Goal: Task Accomplishment & Management: Complete application form

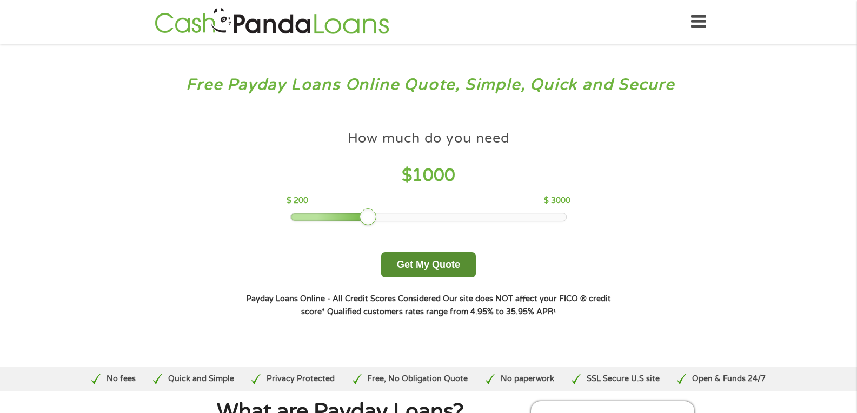
click at [422, 263] on button "Get My Quote" at bounding box center [428, 264] width 95 height 25
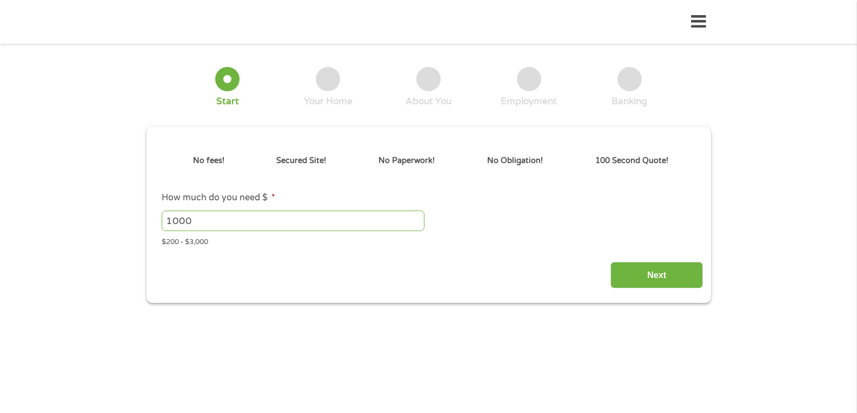
type input "EAIaIQobChMI8PSotoXgjwMV8IdaBR26PileEAAYBCAAEgKISfD_BwE"
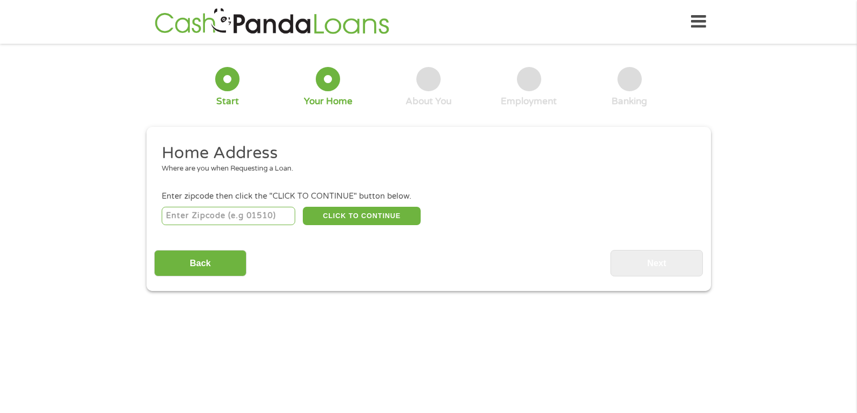
click at [183, 210] on input "number" at bounding box center [228, 216] width 133 height 18
type input "23703"
click at [336, 221] on button "CLICK TO CONTINUE" at bounding box center [362, 216] width 118 height 18
type input "23703"
type input "Portsmouth"
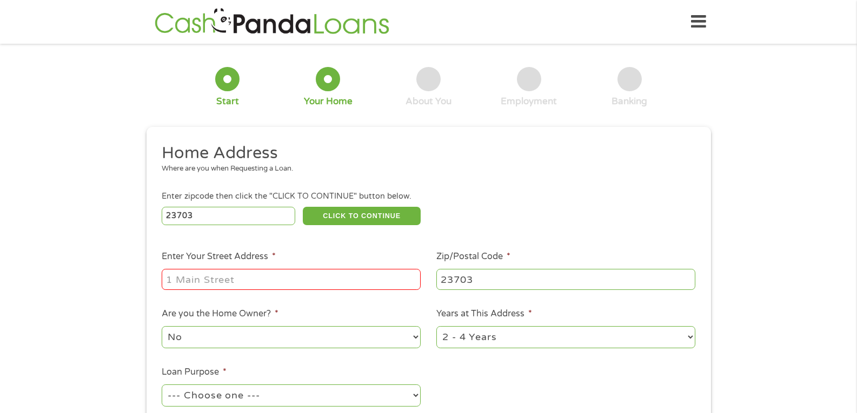
click at [209, 211] on input "23703" at bounding box center [228, 216] width 133 height 18
type input "23607"
click at [358, 216] on button "CLICK TO CONTINUE" at bounding box center [362, 216] width 118 height 18
type input "23607"
type input "Newport News"
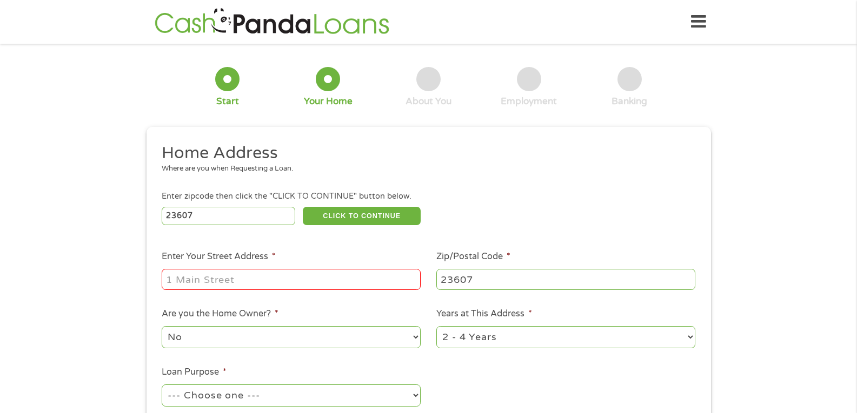
click at [218, 280] on input "Enter Your Street Address *" at bounding box center [291, 279] width 259 height 21
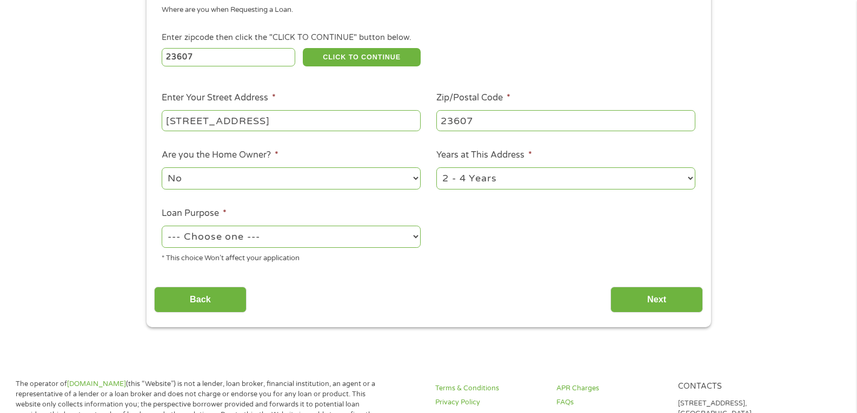
scroll to position [162, 0]
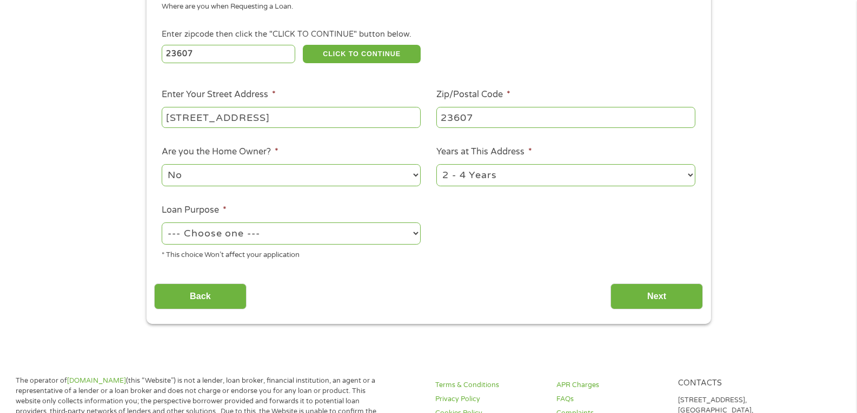
type input "138 towne square drive"
click at [415, 233] on select "--- Choose one --- Pay Bills Debt Consolidation Home Improvement Major Purchase…" at bounding box center [291, 234] width 259 height 22
select select "shorttermcash"
click at [162, 223] on select "--- Choose one --- Pay Bills Debt Consolidation Home Improvement Major Purchase…" at bounding box center [291, 234] width 259 height 22
click at [672, 294] on input "Next" at bounding box center [656, 297] width 92 height 26
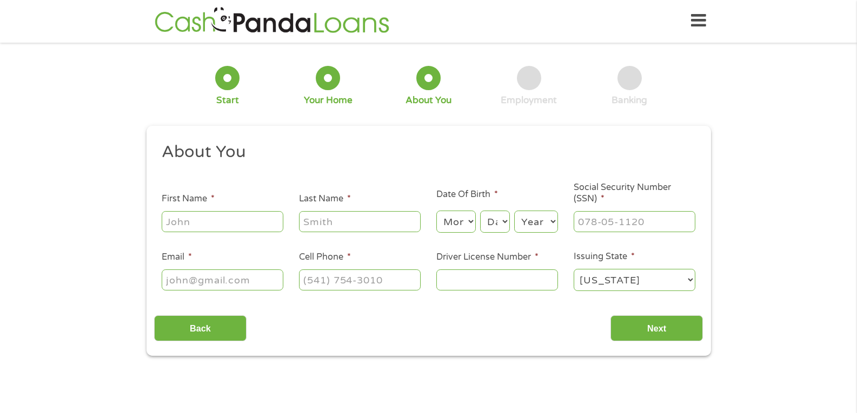
scroll to position [0, 0]
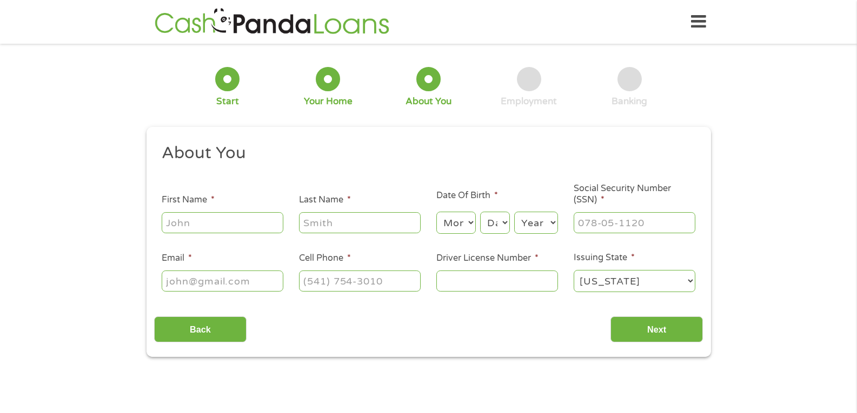
click at [181, 215] on input "First Name *" at bounding box center [223, 222] width 122 height 21
click at [188, 223] on input "First Name *" at bounding box center [223, 222] width 122 height 21
type input "roger"
type input "devine"
click at [468, 223] on select "Month 1 2 3 4 5 6 7 8 9 10 11 12" at bounding box center [455, 223] width 39 height 22
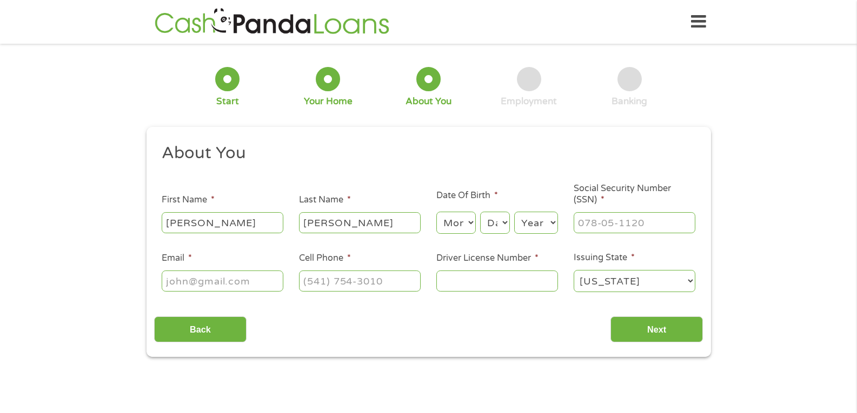
select select "10"
click at [436, 212] on select "Month 1 2 3 4 5 6 7 8 9 10 11 12" at bounding box center [455, 223] width 39 height 22
click at [504, 220] on select "Day 1 2 3 4 5 6 7 8 9 10 11 12 13 14 15 16 17 18 19 20 21 22 23 24 25 26 27 28 …" at bounding box center [494, 223] width 29 height 22
select select "29"
click at [480, 212] on select "Day 1 2 3 4 5 6 7 8 9 10 11 12 13 14 15 16 17 18 19 20 21 22 23 24 25 26 27 28 …" at bounding box center [494, 223] width 29 height 22
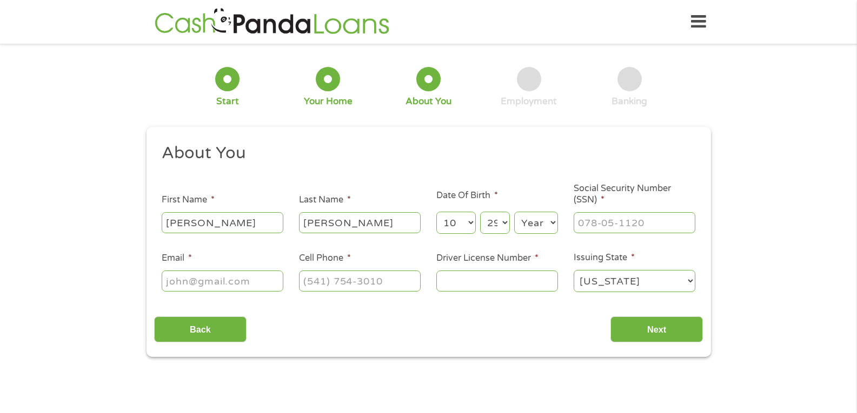
type input "___-__-____"
click at [634, 223] on input "___-__-____" at bounding box center [634, 222] width 122 height 21
click at [551, 223] on select "Year 2007 2006 2005 2004 2003 2002 2001 2000 1999 1998 1997 1996 1995 1994 1993…" at bounding box center [536, 223] width 44 height 22
select select "1963"
click at [514, 212] on select "Year 2007 2006 2005 2004 2003 2002 2001 2000 1999 1998 1997 1996 1995 1994 1993…" at bounding box center [536, 223] width 44 height 22
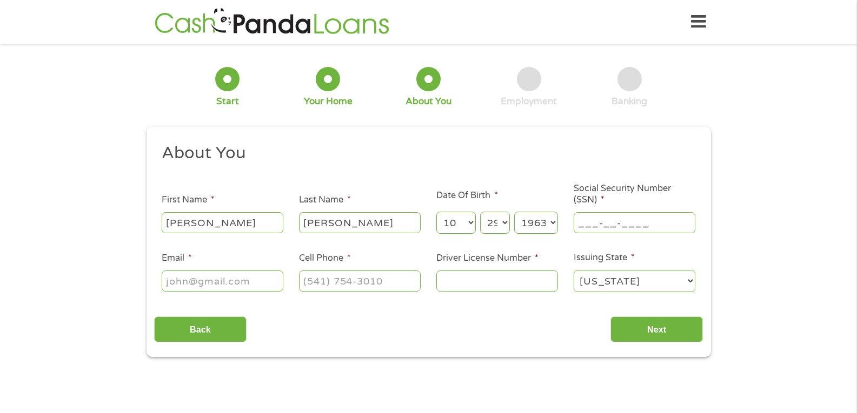
click at [631, 229] on input "___-__-____" at bounding box center [634, 222] width 122 height 21
type input "082-60-3414"
click at [209, 280] on input "Email *" at bounding box center [223, 281] width 122 height 21
type input "paff007@aol.com"
click at [511, 288] on input "Driver License Number *" at bounding box center [497, 281] width 122 height 21
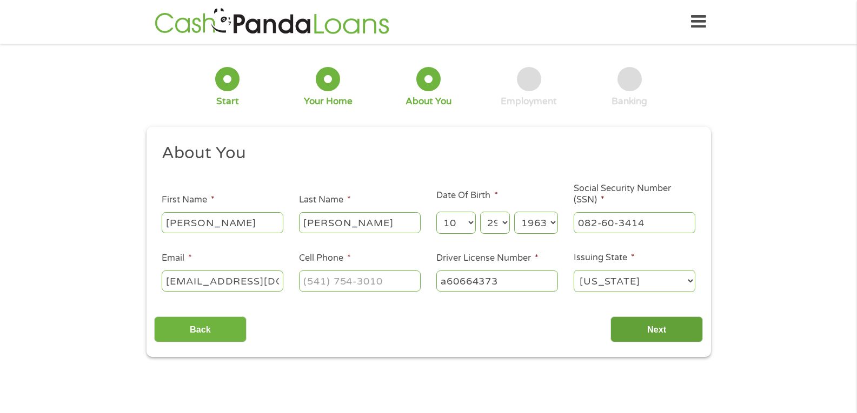
type input "a60664373"
click at [636, 330] on input "Next" at bounding box center [656, 330] width 92 height 26
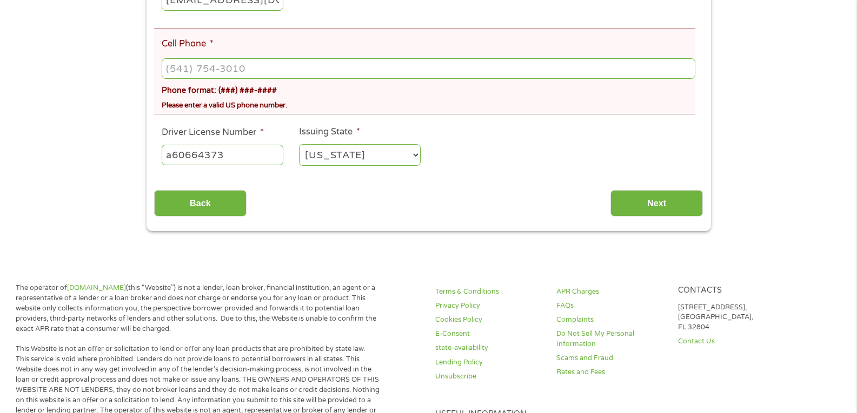
scroll to position [324, 0]
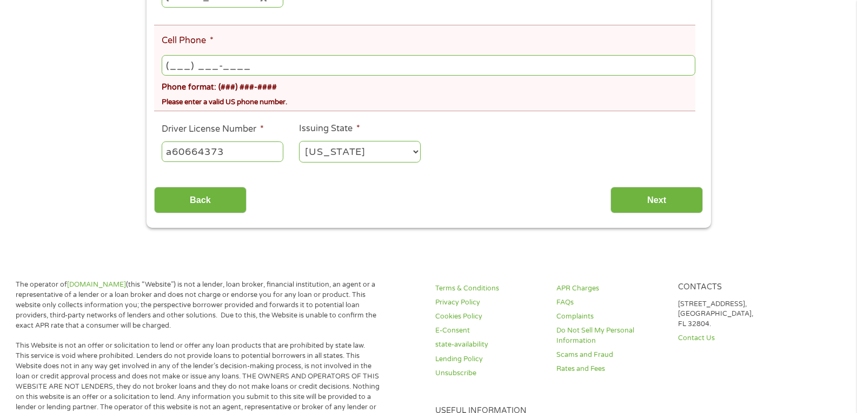
click at [286, 64] on input "(___) ___-____" at bounding box center [428, 65] width 533 height 21
type input "(516) 659-3401"
click at [652, 207] on input "Next" at bounding box center [656, 200] width 92 height 26
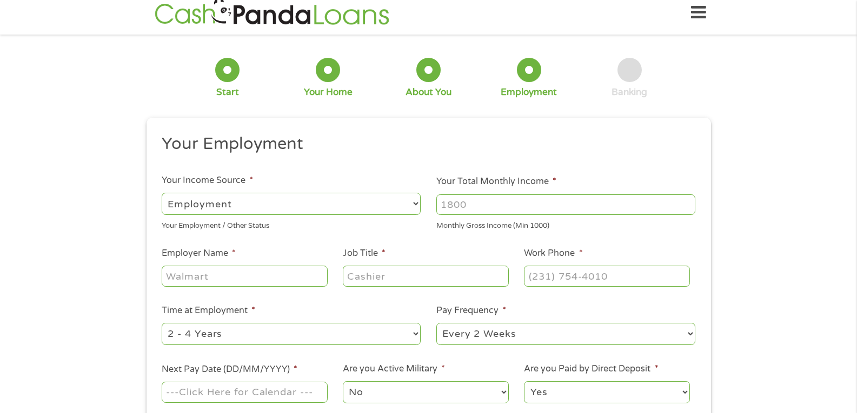
scroll to position [0, 0]
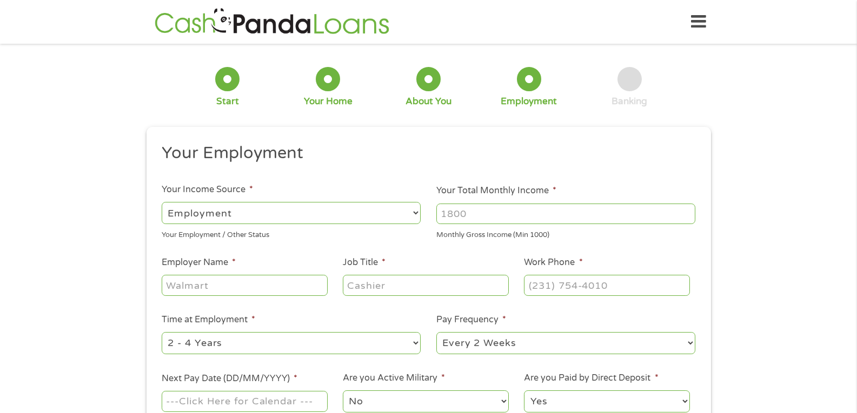
click at [413, 215] on select "--- Choose one --- Employment Self Employed Benefits" at bounding box center [291, 213] width 259 height 22
select select "benefits"
click at [162, 202] on select "--- Choose one --- Employment Self Employed Benefits" at bounding box center [291, 213] width 259 height 22
type input "Other"
type input "(516) 659-3401"
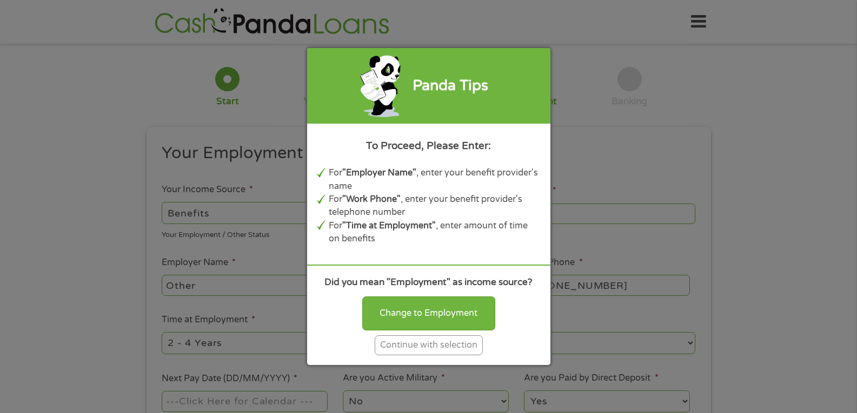
click at [444, 353] on div "Continue with selection" at bounding box center [429, 346] width 108 height 20
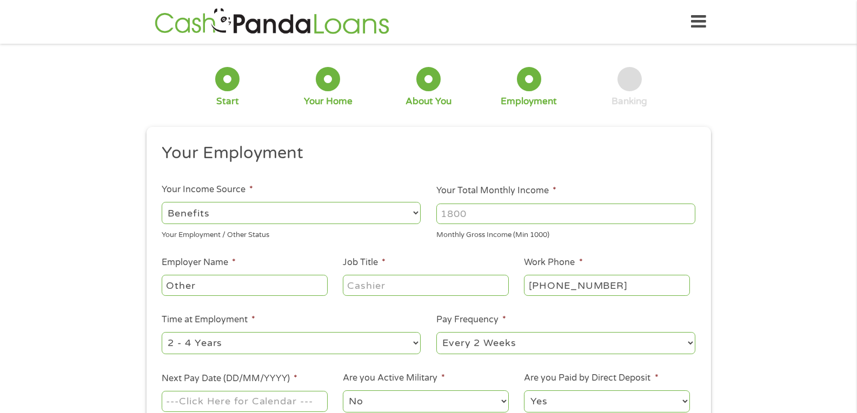
click at [244, 292] on input "Other" at bounding box center [244, 285] width 165 height 21
type input "O"
drag, startPoint x: 467, startPoint y: 212, endPoint x: 467, endPoint y: 218, distance: 6.0
click at [467, 214] on input "Your Total Monthly Income *" at bounding box center [565, 214] width 259 height 21
click at [687, 222] on input "43000" at bounding box center [565, 214] width 259 height 21
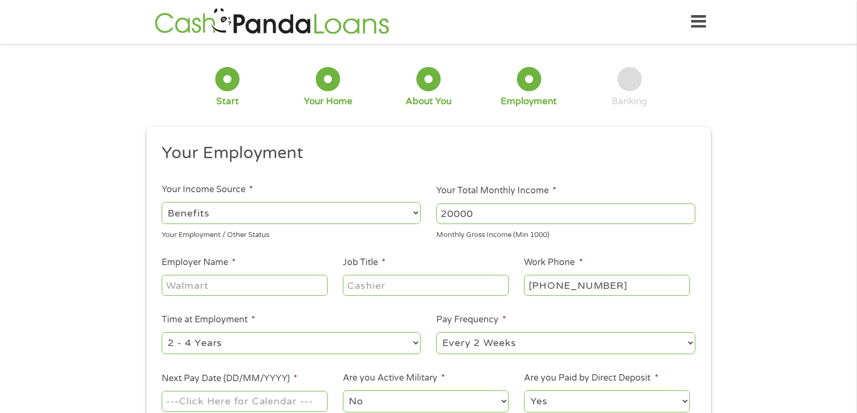
type input "20000"
click at [686, 217] on input "20000" at bounding box center [565, 214] width 259 height 21
click at [687, 210] on input "20000" at bounding box center [565, 214] width 259 height 21
type input "3151"
click at [220, 283] on input "Employer Name *" at bounding box center [244, 285] width 165 height 21
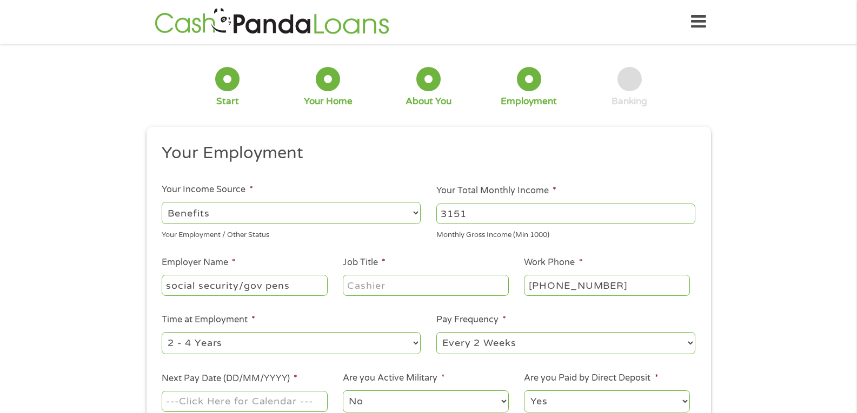
type input "social security/gov pens"
click at [364, 284] on input "Job Title *" at bounding box center [425, 285] width 165 height 21
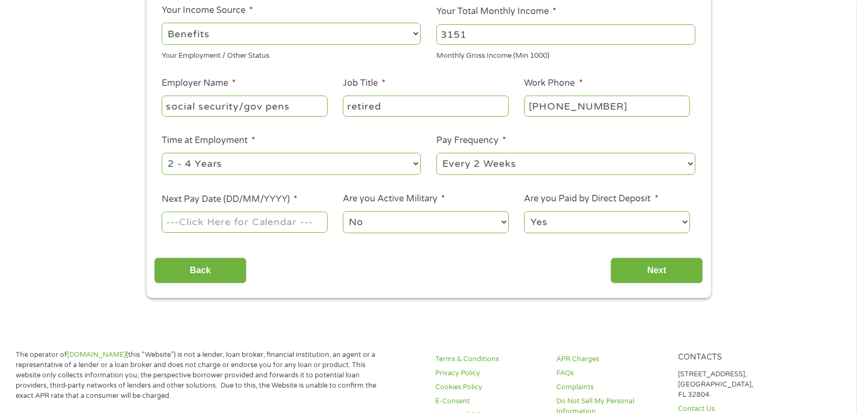
scroll to position [216, 0]
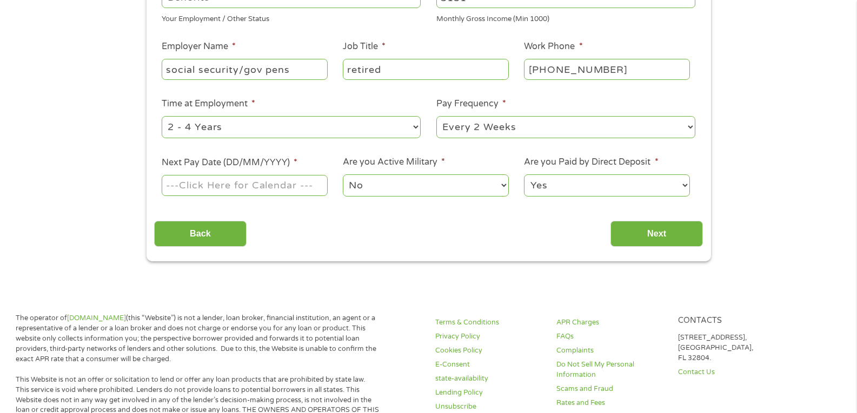
type input "retired"
click at [689, 125] on select "--- Choose one --- Every 2 Weeks Every Week Monthly Semi-Monthly" at bounding box center [565, 127] width 259 height 22
select select "monthly"
click at [436, 116] on select "--- Choose one --- Every 2 Weeks Every Week Monthly Semi-Monthly" at bounding box center [565, 127] width 259 height 22
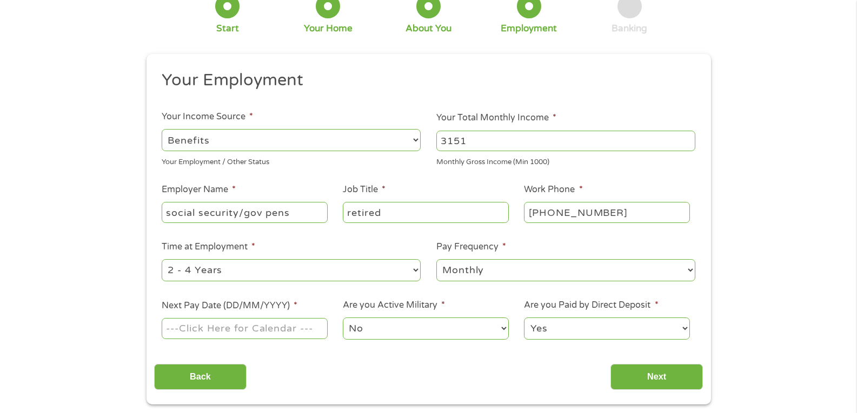
scroll to position [270, 0]
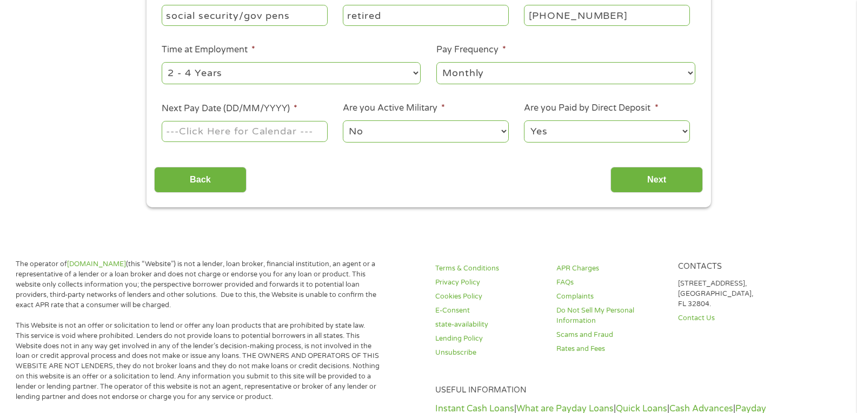
click at [247, 134] on body "Home Get Loan Offer How it works FAQs Blog Cash Loans Quick Loans Online Loans …" at bounding box center [428, 365] width 857 height 1270
click at [225, 136] on input "Next Pay Date (DD/MM/YYYY) *" at bounding box center [244, 131] width 165 height 21
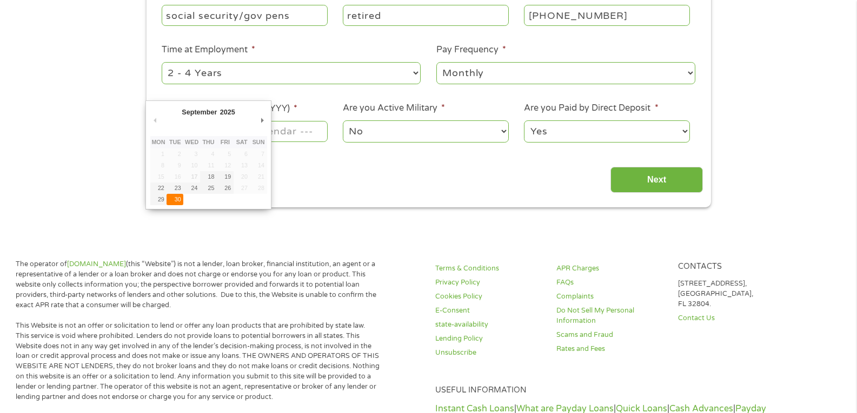
type input "30/09/2025"
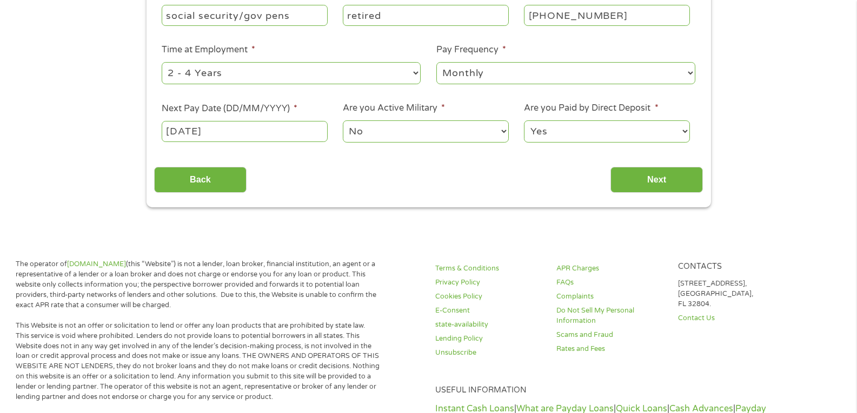
click at [216, 132] on body "Home Get Loan Offer How it works FAQs Blog Cash Loans Quick Loans Online Loans …" at bounding box center [428, 365] width 857 height 1270
click at [215, 134] on input "30/09/2025" at bounding box center [244, 131] width 165 height 21
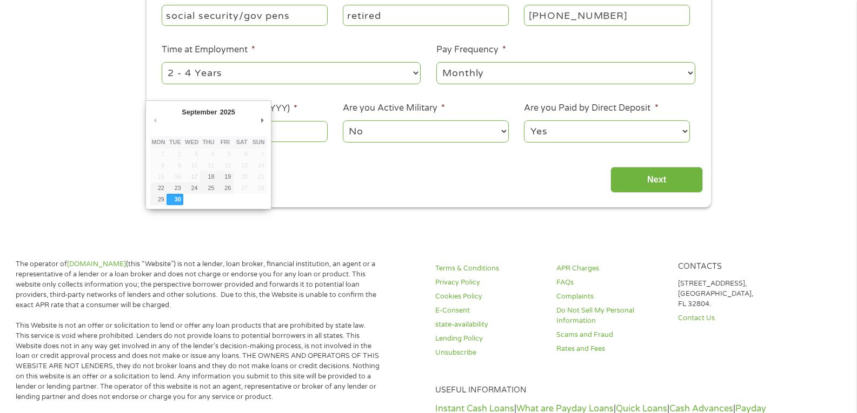
click at [399, 181] on div "Back Next" at bounding box center [428, 176] width 549 height 34
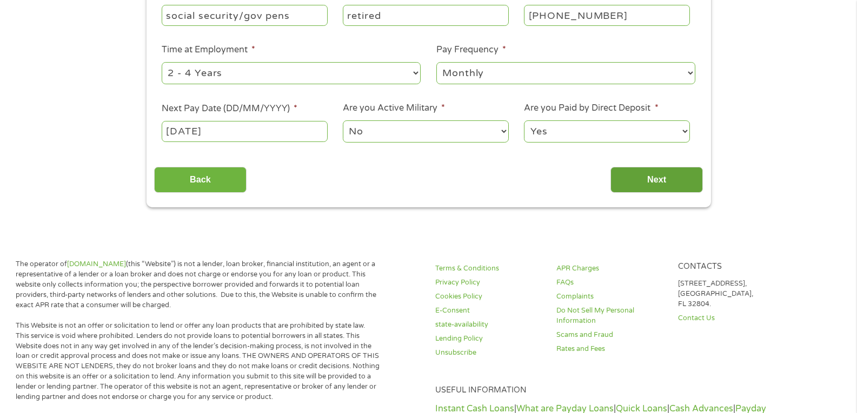
click at [643, 179] on input "Next" at bounding box center [656, 180] width 92 height 26
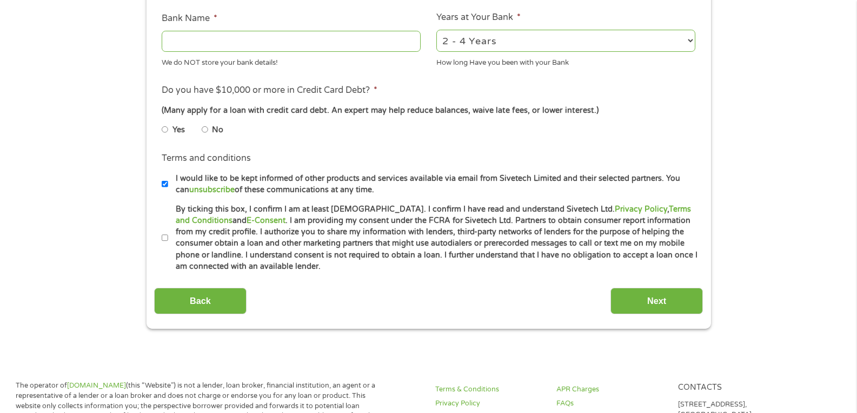
scroll to position [432, 0]
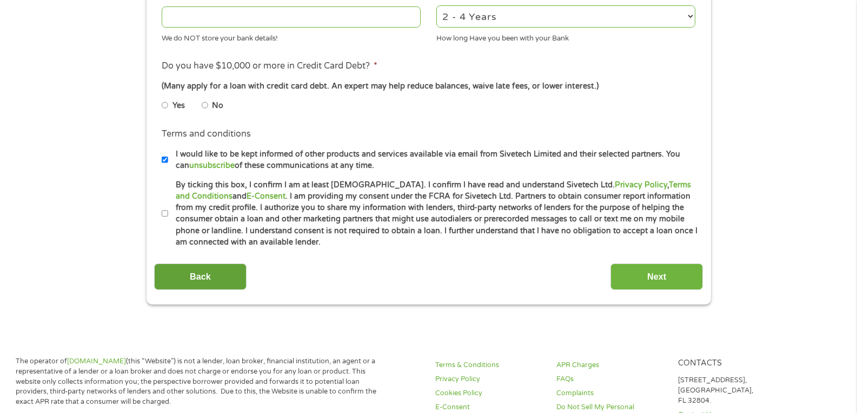
click at [204, 283] on input "Back" at bounding box center [200, 277] width 92 height 26
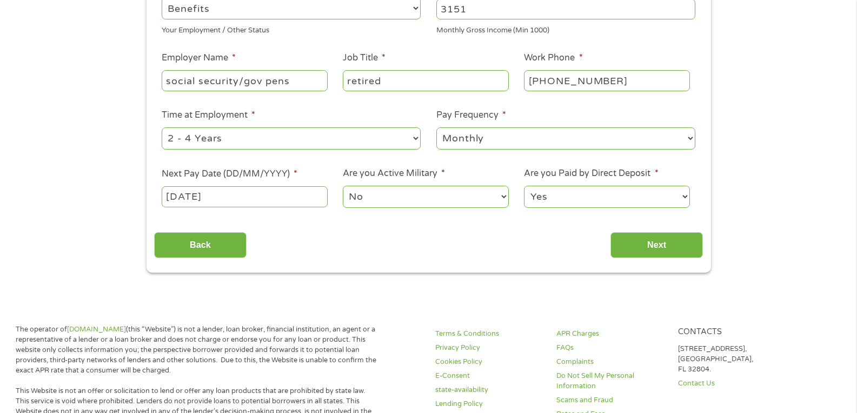
scroll to position [216, 0]
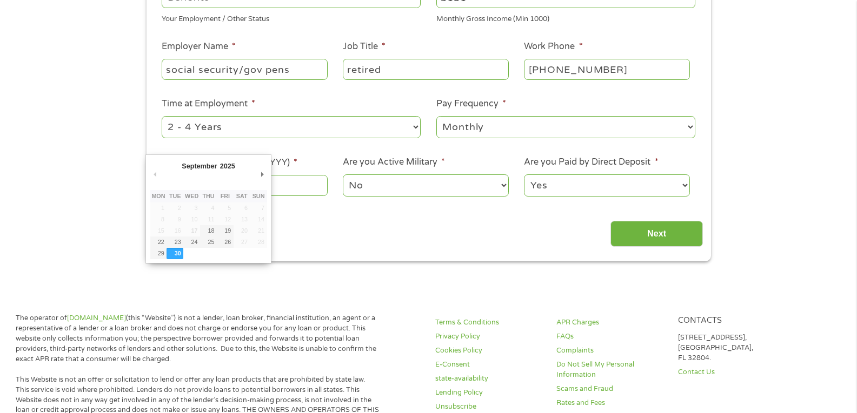
click at [266, 183] on body "Home Get Loan Offer How it works FAQs Blog Cash Loans Quick Loans Online Loans …" at bounding box center [428, 419] width 857 height 1270
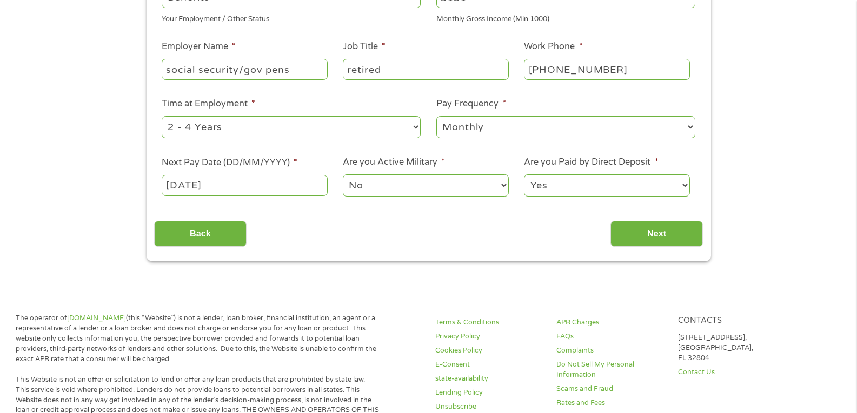
click at [245, 185] on input "30/09/2025" at bounding box center [244, 185] width 165 height 21
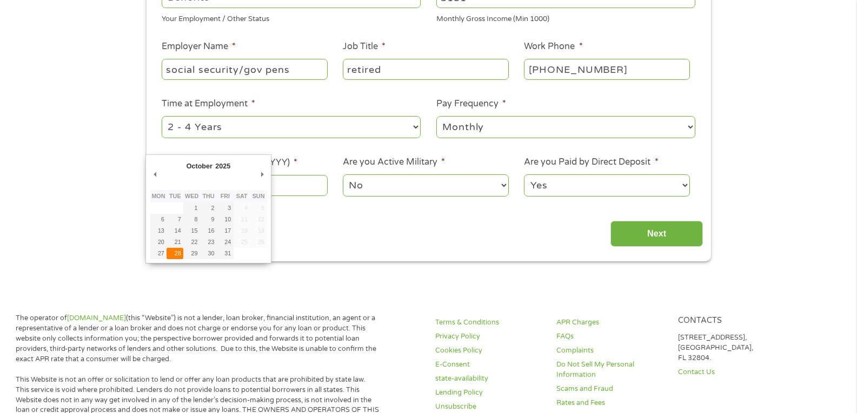
type input "28/10/2025"
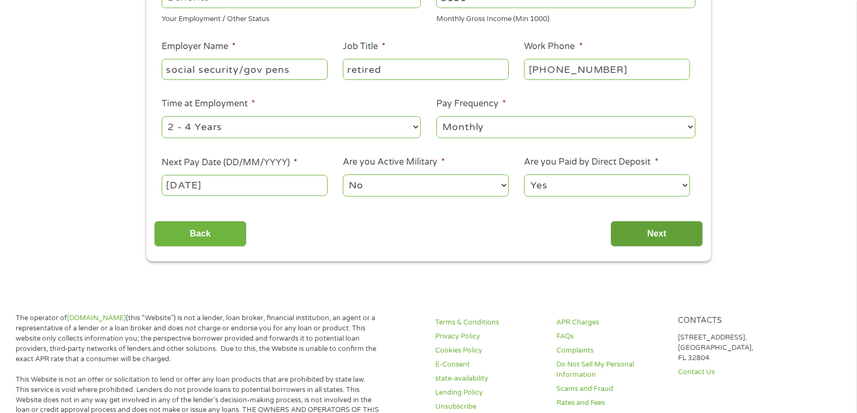
click at [666, 228] on input "Next" at bounding box center [656, 234] width 92 height 26
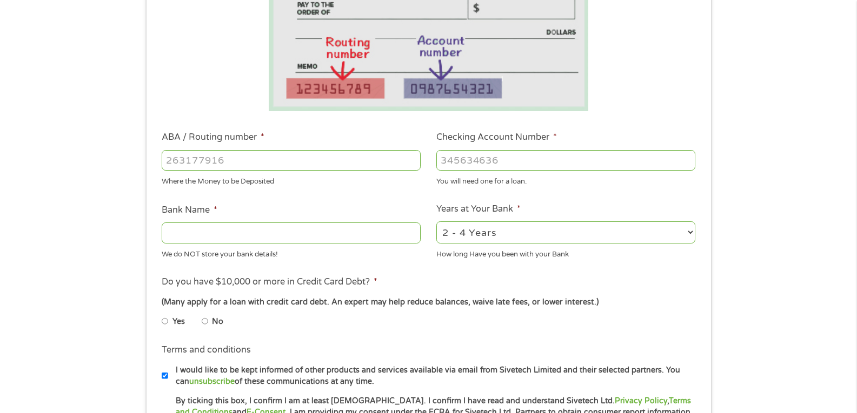
click at [213, 158] on input "ABA / Routing number *" at bounding box center [291, 160] width 259 height 21
type input "256074974"
type input "NAVY FEDERAL CREDIT UNION"
type input "256074974"
drag, startPoint x: 864, startPoint y: -47, endPoint x: 448, endPoint y: 72, distance: 432.8
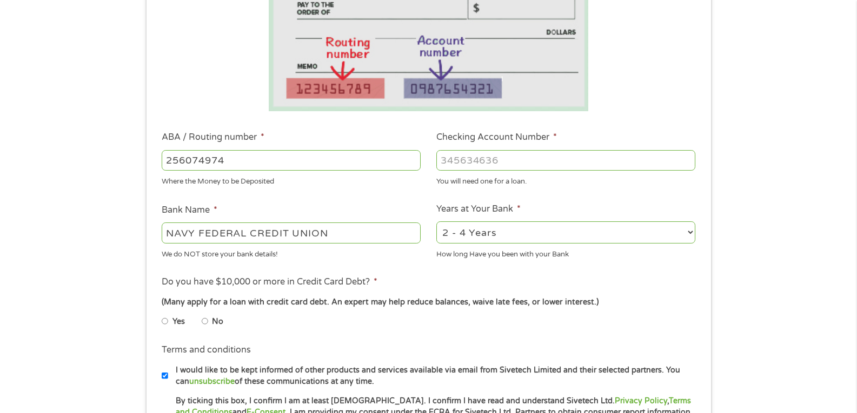
click at [448, 72] on img at bounding box center [429, 43] width 320 height 137
click at [439, 155] on input "Checking Account Number *" at bounding box center [565, 160] width 259 height 21
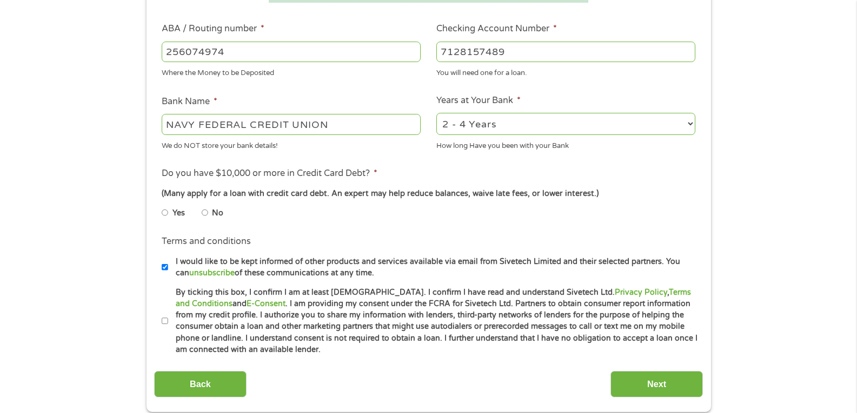
scroll to position [324, 0]
type input "7128157489"
click at [214, 217] on label "No" at bounding box center [217, 214] width 11 height 12
click at [208, 217] on input "No" at bounding box center [205, 213] width 6 height 17
radio input "true"
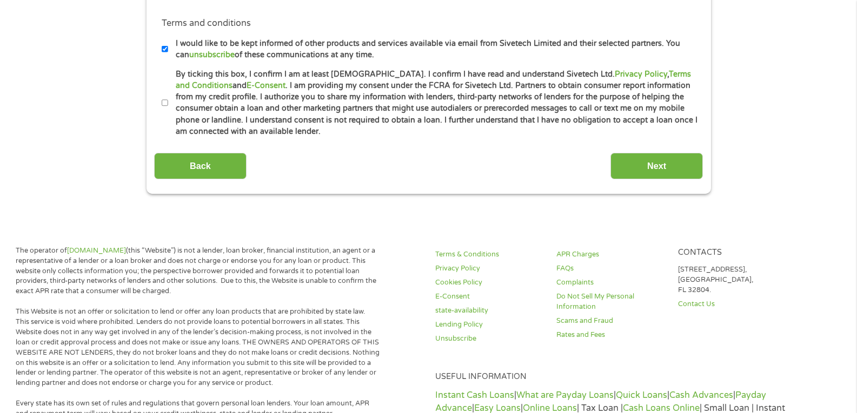
scroll to position [649, 0]
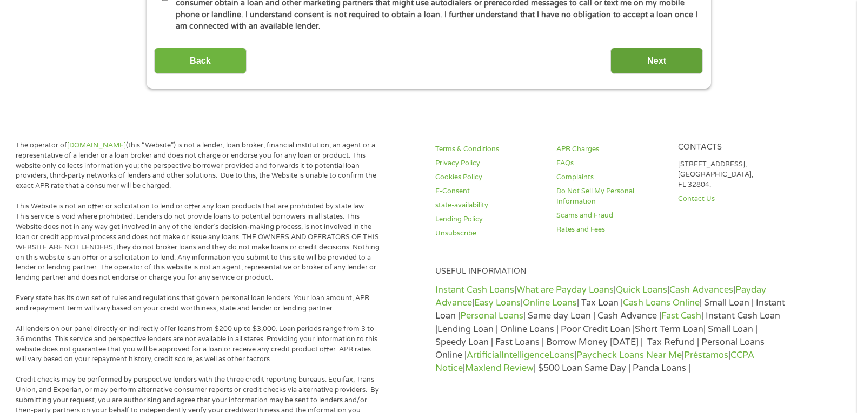
click at [666, 58] on input "Next" at bounding box center [656, 61] width 92 height 26
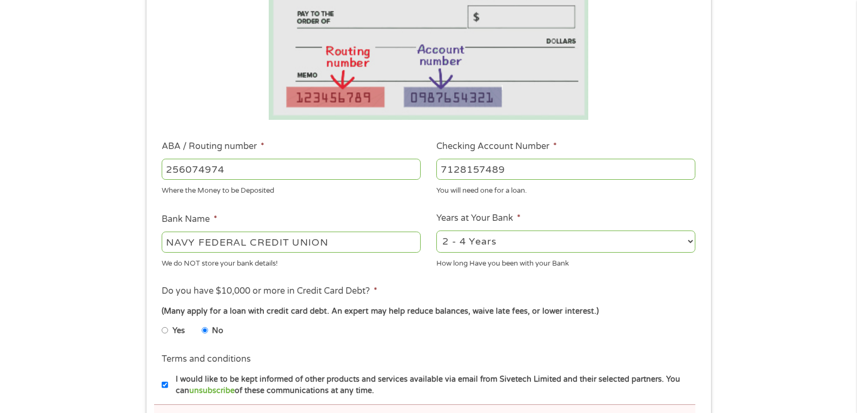
scroll to position [270, 0]
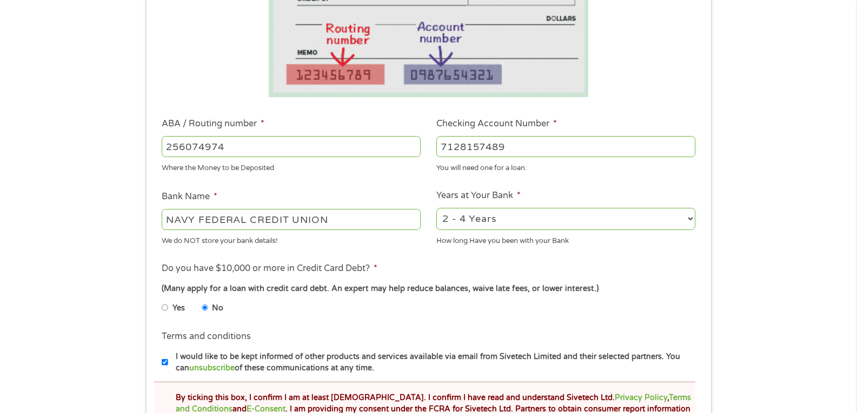
click at [691, 222] on select "2 - 4 Years 6 - 12 Months 1 - 2 Years Over 4 Years" at bounding box center [565, 219] width 259 height 22
select select "60months"
click at [436, 208] on select "2 - 4 Years 6 - 12 Months 1 - 2 Years Over 4 Years" at bounding box center [565, 219] width 259 height 22
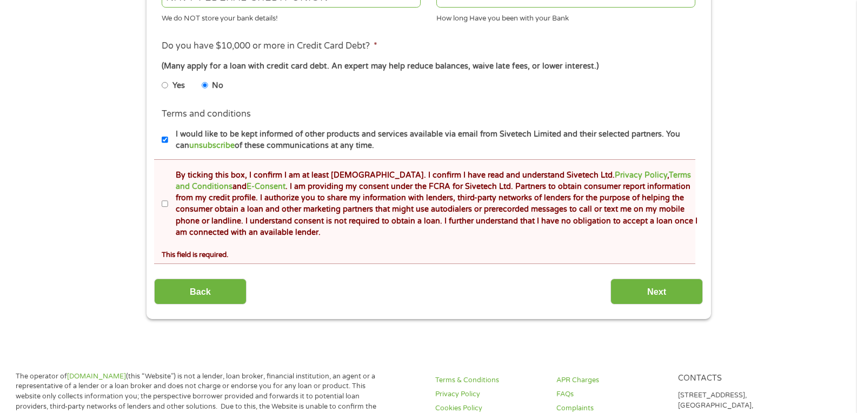
scroll to position [540, 0]
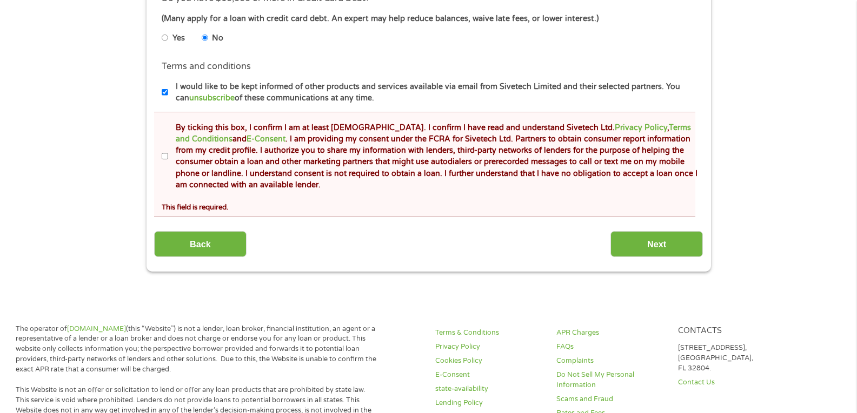
drag, startPoint x: 163, startPoint y: 155, endPoint x: 186, endPoint y: 213, distance: 62.6
click at [164, 155] on input "By ticking this box, I confirm I am at least 18 years old. I confirm I have rea…" at bounding box center [165, 156] width 6 height 17
checkbox input "true"
click at [646, 244] on input "Next" at bounding box center [656, 244] width 92 height 26
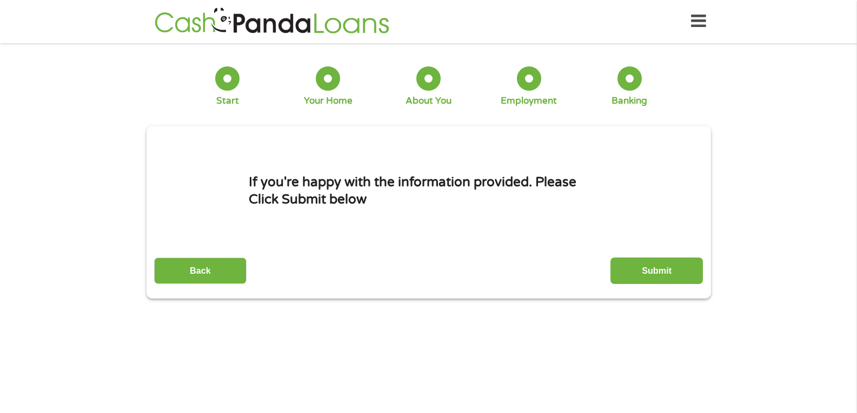
scroll to position [0, 0]
click at [646, 277] on input "Submit" at bounding box center [656, 271] width 92 height 26
